Goal: Task Accomplishment & Management: Use online tool/utility

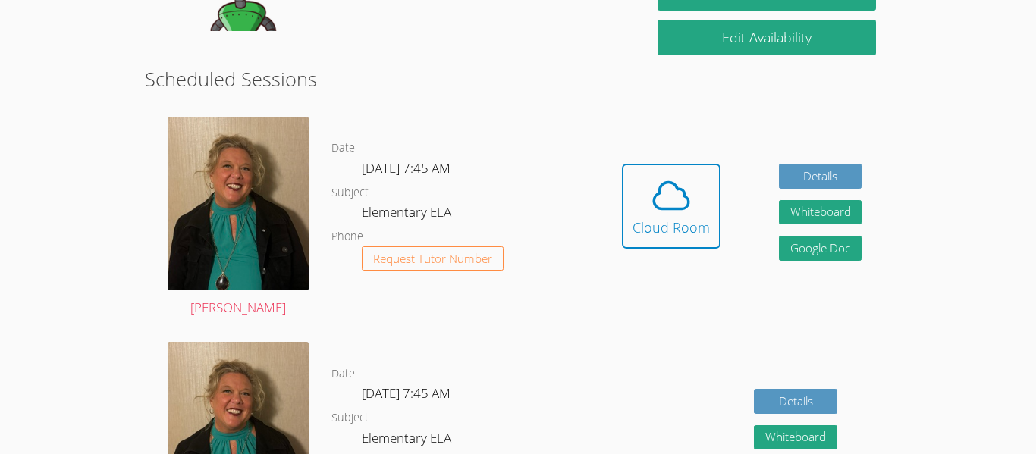
scroll to position [368, 0]
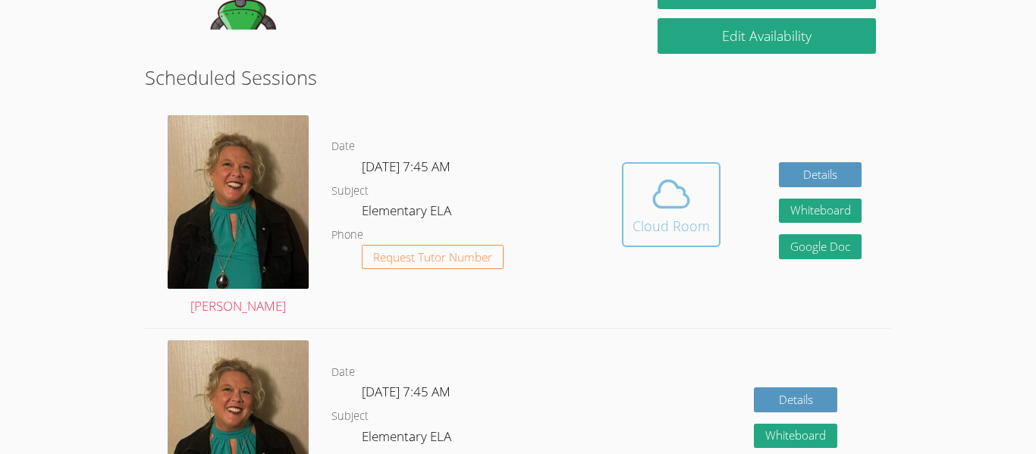
click at [663, 196] on icon at bounding box center [671, 194] width 42 height 42
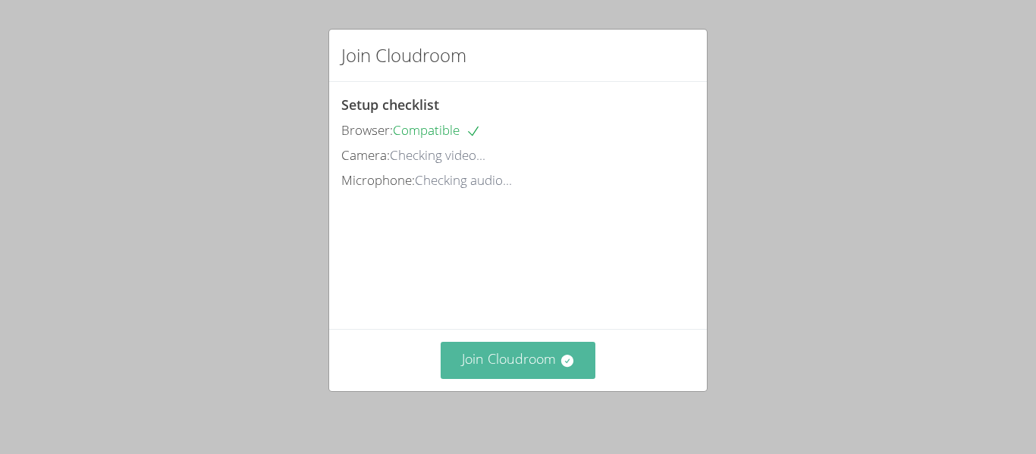
click at [513, 377] on button "Join Cloudroom" at bounding box center [518, 360] width 155 height 37
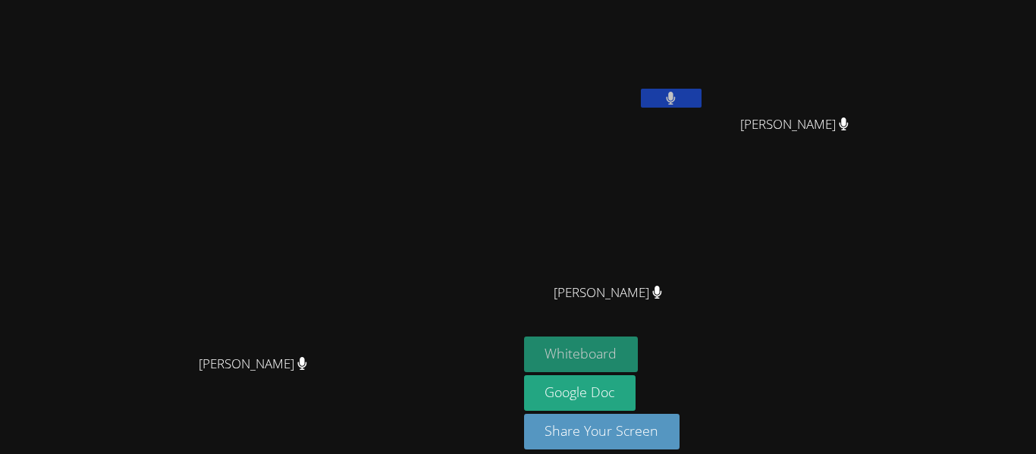
click at [638, 342] on button "Whiteboard" at bounding box center [581, 355] width 114 height 36
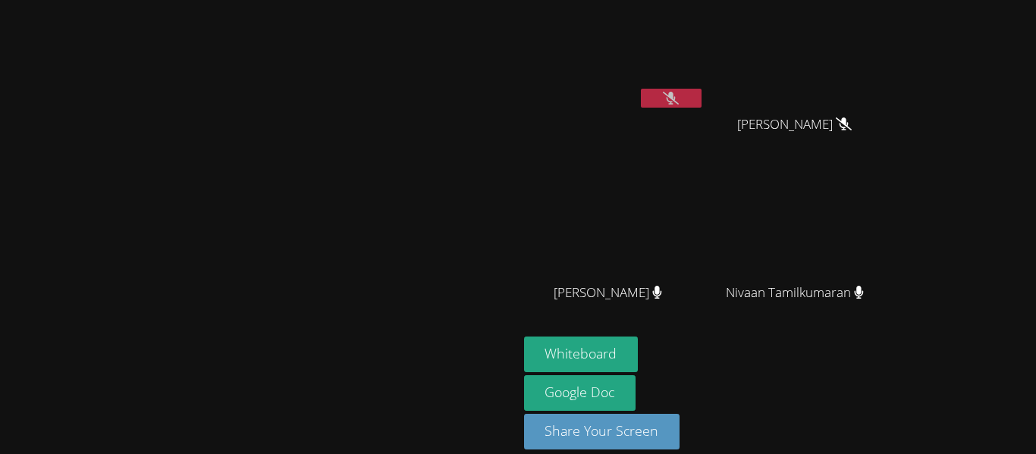
click at [701, 105] on button at bounding box center [671, 98] width 61 height 19
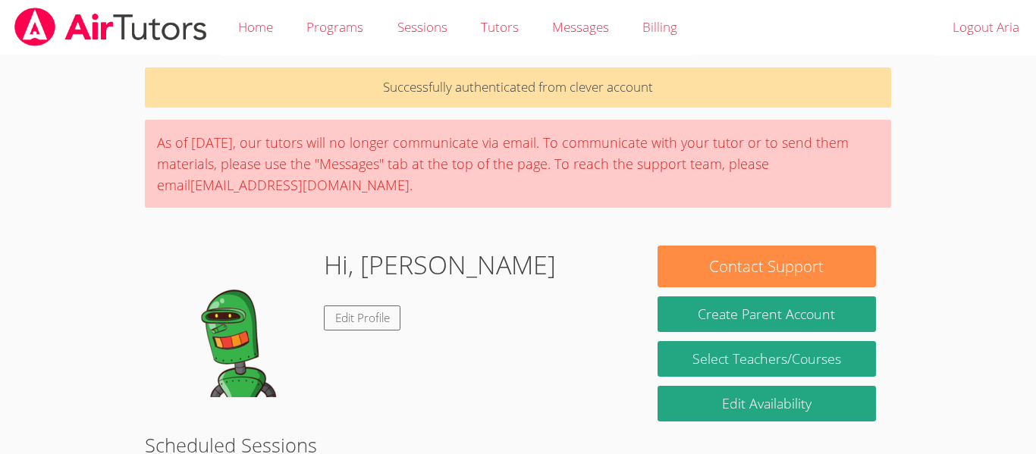
scroll to position [368, 0]
